Goal: Information Seeking & Learning: Learn about a topic

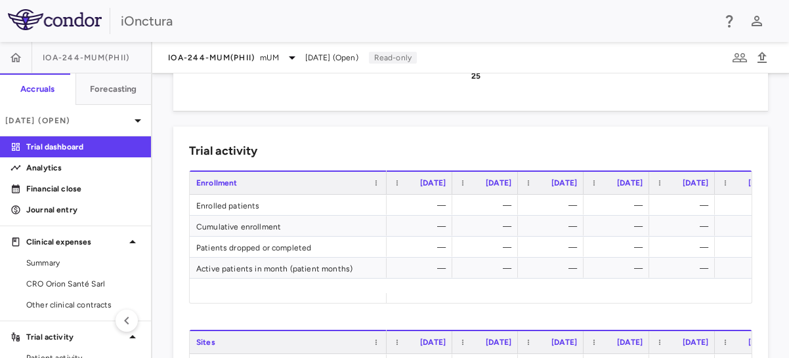
scroll to position [656, 0]
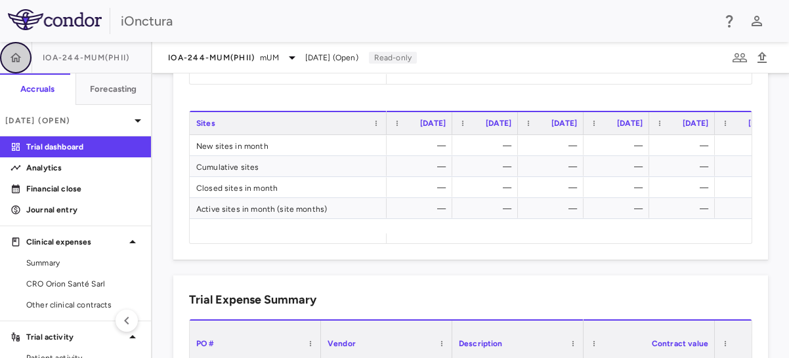
click at [16, 54] on icon "button" at bounding box center [15, 57] width 13 height 13
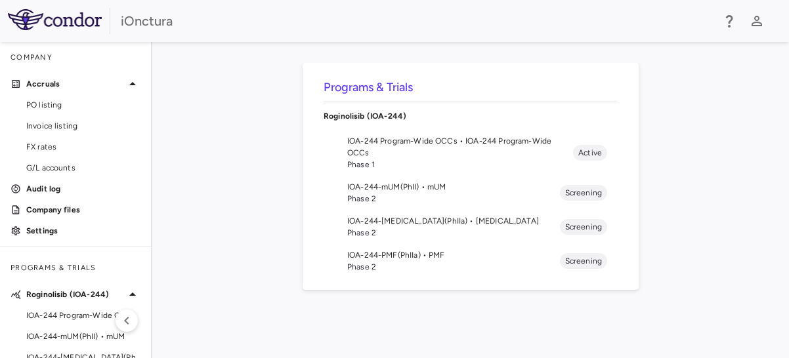
click at [48, 18] on img at bounding box center [55, 19] width 94 height 21
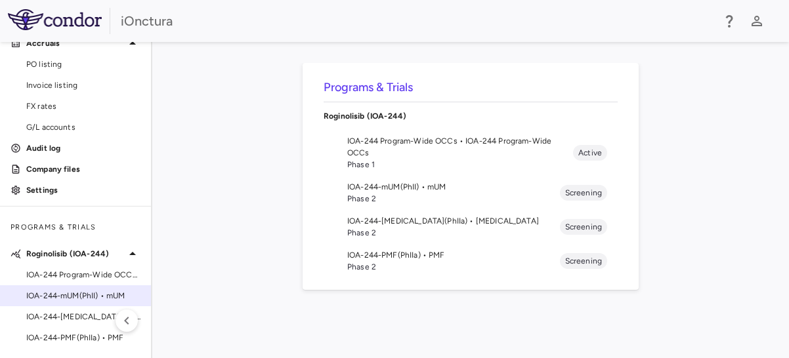
click at [70, 293] on span "IOA-244-mUM(PhII) • mUM" at bounding box center [83, 296] width 114 height 12
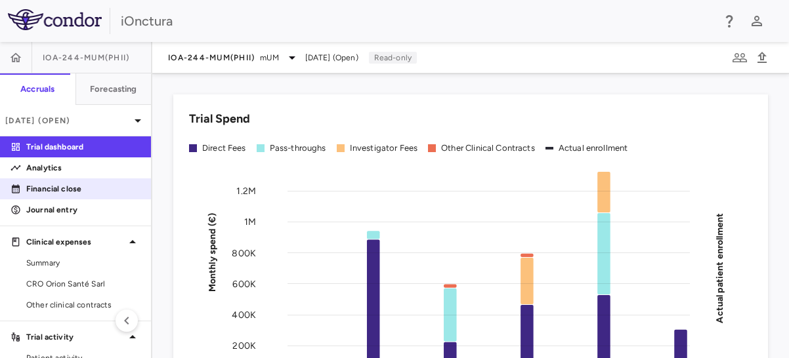
click at [75, 192] on p "Financial close" at bounding box center [83, 189] width 114 height 12
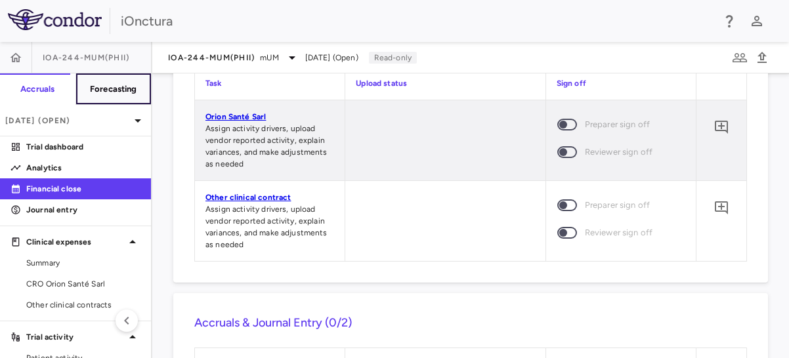
click at [94, 87] on h6 "Forecasting" at bounding box center [113, 89] width 47 height 12
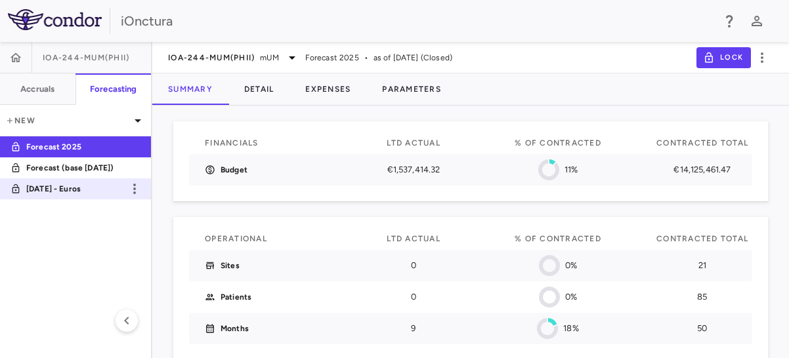
click at [70, 188] on p "June 2025 - Euros" at bounding box center [74, 189] width 97 height 12
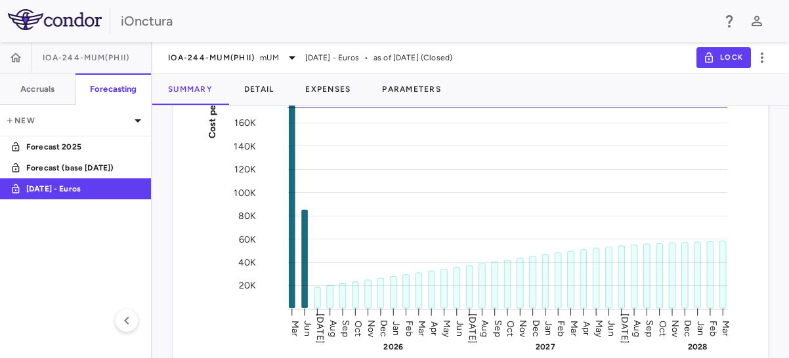
scroll to position [2141, 0]
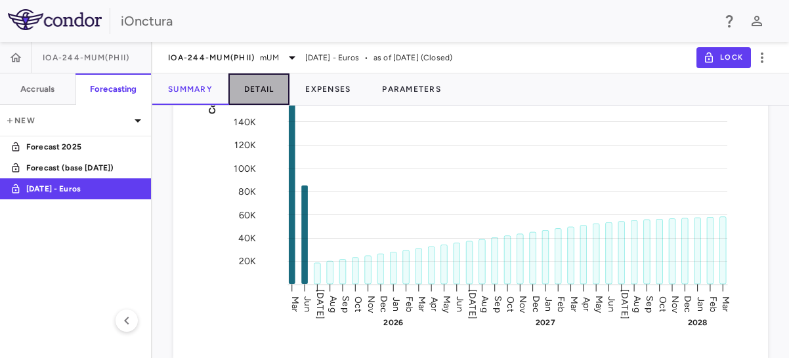
click at [267, 89] on button "Detail" at bounding box center [259, 88] width 62 height 31
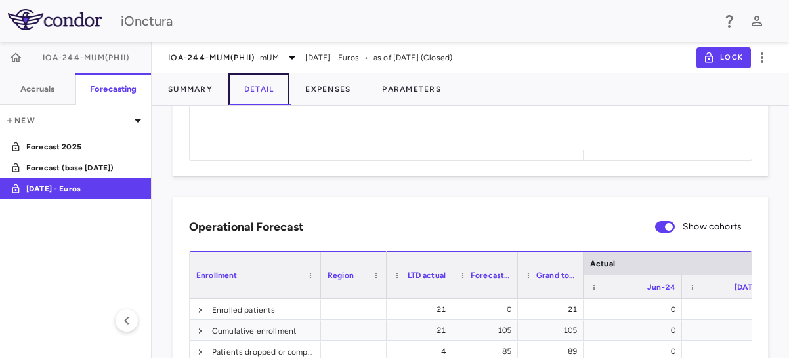
scroll to position [437, 0]
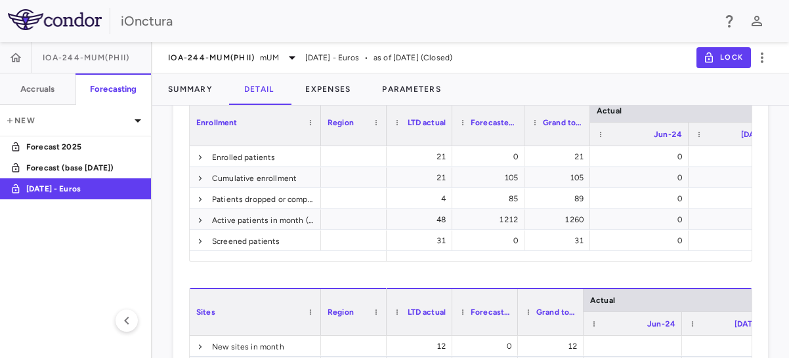
click at [522, 114] on div at bounding box center [523, 123] width 5 height 46
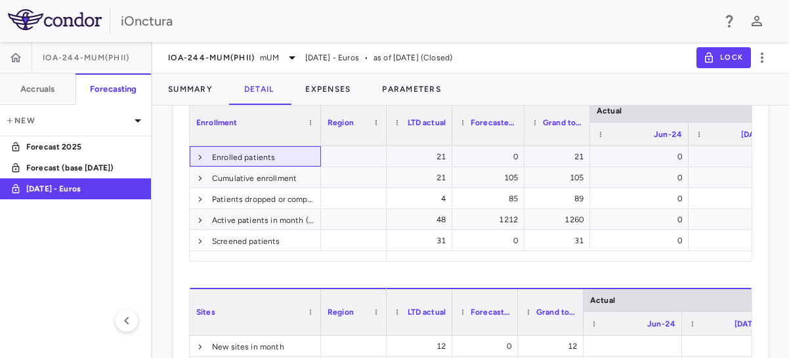
click at [245, 155] on span "Enrolled patients" at bounding box center [244, 157] width 64 height 21
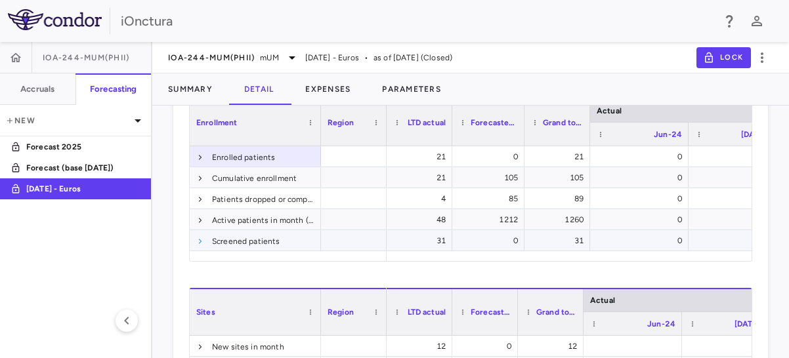
click at [199, 238] on span at bounding box center [200, 242] width 8 height 8
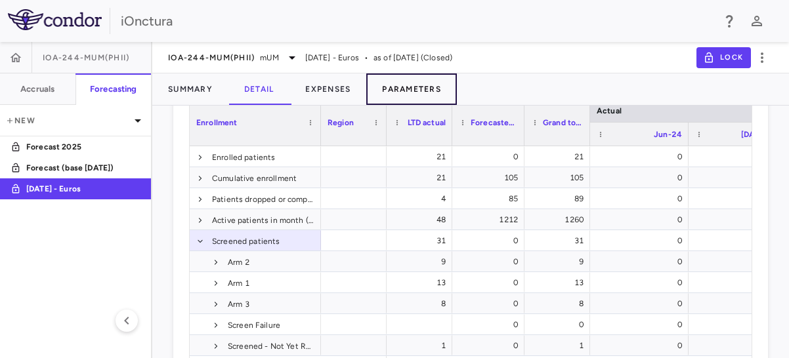
click at [395, 89] on button "Parameters" at bounding box center [411, 88] width 91 height 31
